Goal: Task Accomplishment & Management: Manage account settings

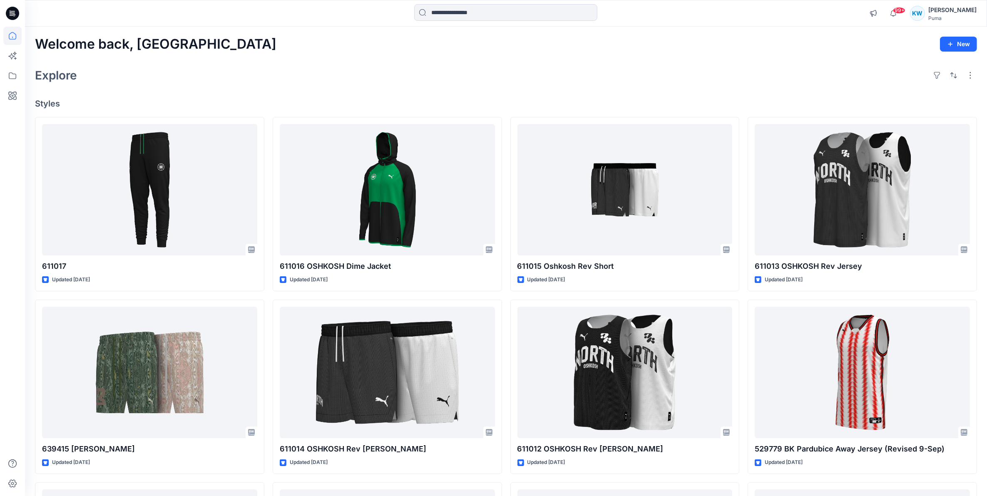
click at [948, 45] on icon "button" at bounding box center [950, 44] width 7 height 7
click at [878, 45] on div "Welcome back, [PERSON_NAME] New" at bounding box center [506, 44] width 942 height 15
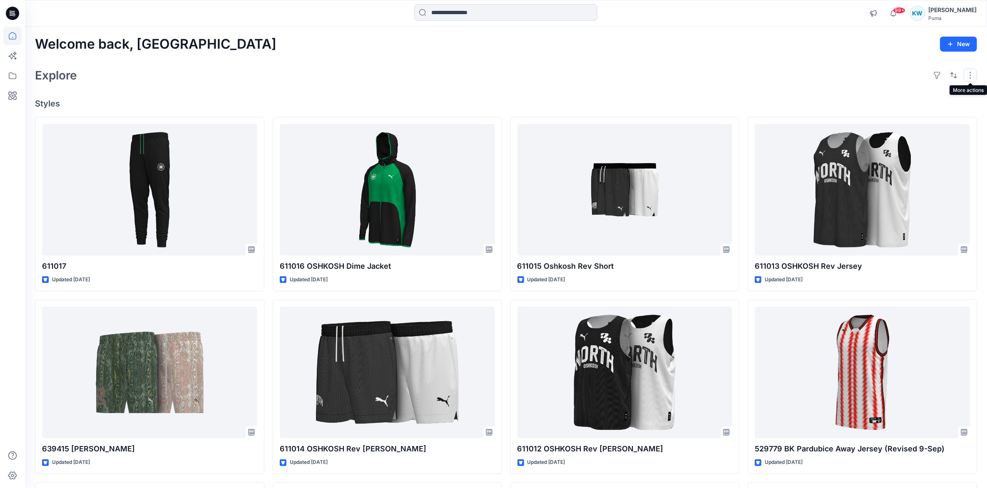
click at [972, 76] on button "button" at bounding box center [970, 75] width 13 height 13
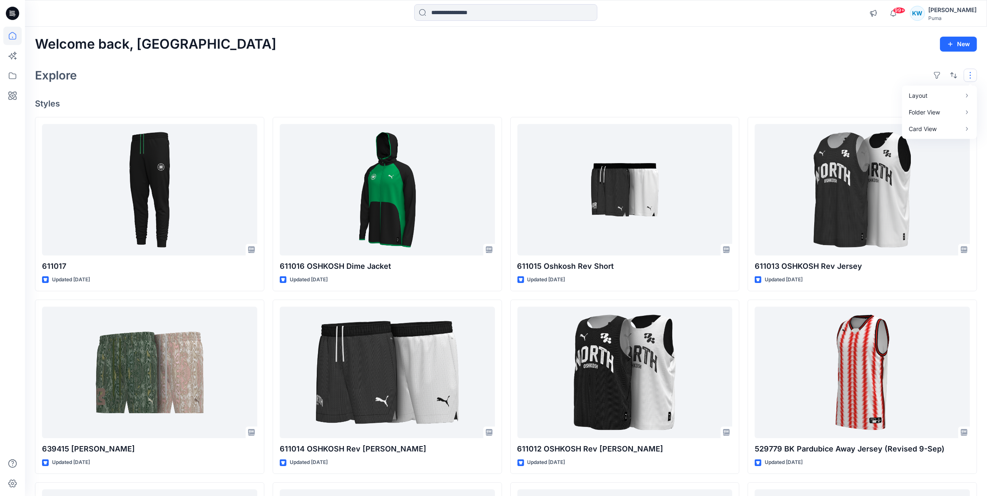
click at [145, 43] on h2 "Welcome back, [GEOGRAPHIC_DATA]" at bounding box center [155, 44] width 241 height 15
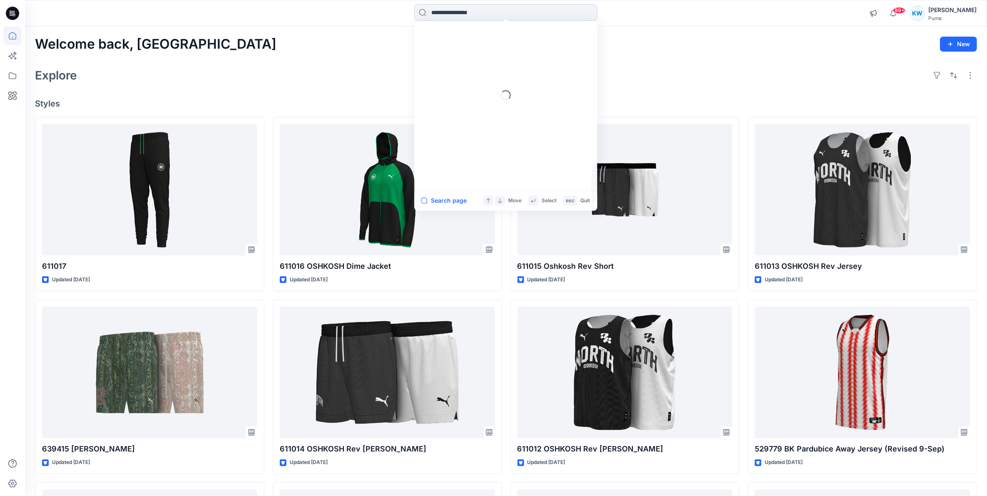
click at [492, 14] on input at bounding box center [505, 12] width 183 height 17
click at [453, 119] on span "Basketball" at bounding box center [445, 122] width 28 height 7
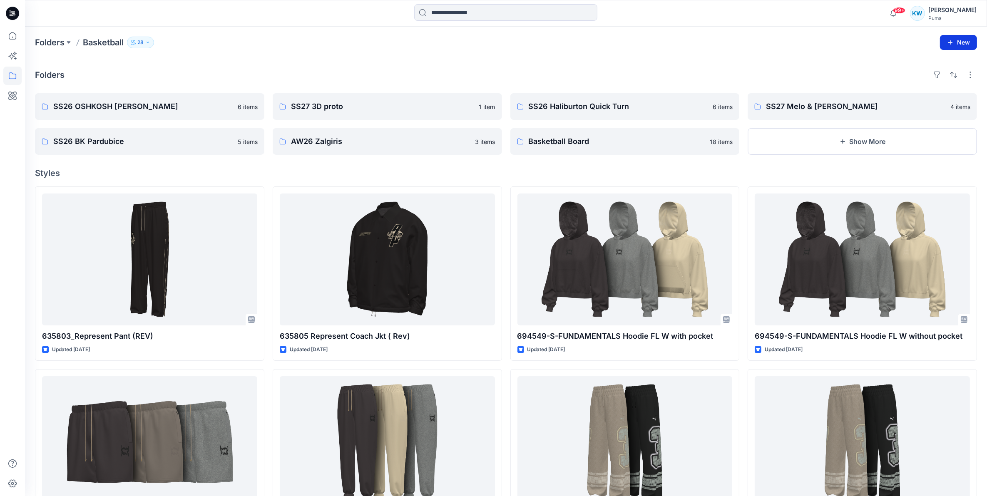
click at [959, 42] on button "New" at bounding box center [958, 42] width 37 height 15
click at [932, 83] on p "New Folder" at bounding box center [934, 79] width 31 height 9
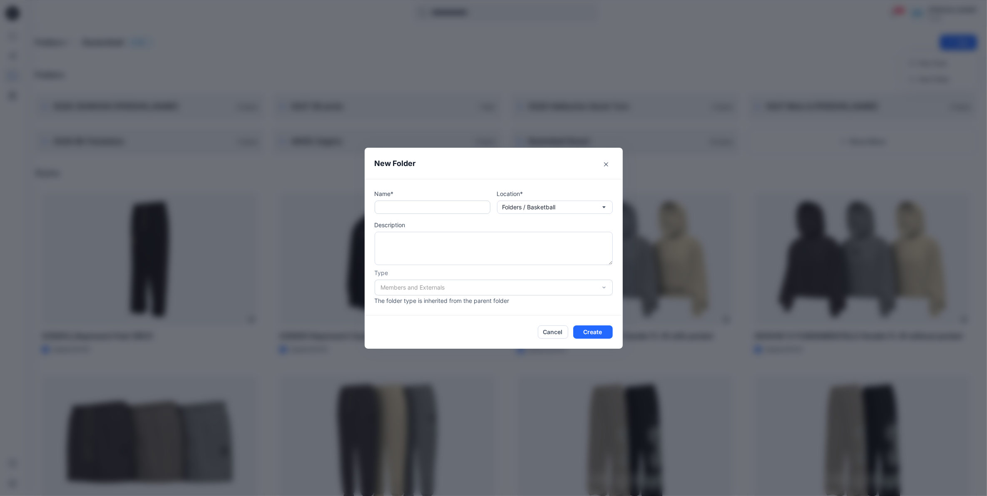
click at [427, 209] on input "text" at bounding box center [433, 207] width 116 height 13
type input "**********"
click at [600, 334] on button "Create" at bounding box center [593, 332] width 40 height 13
